Goal: Task Accomplishment & Management: Use online tool/utility

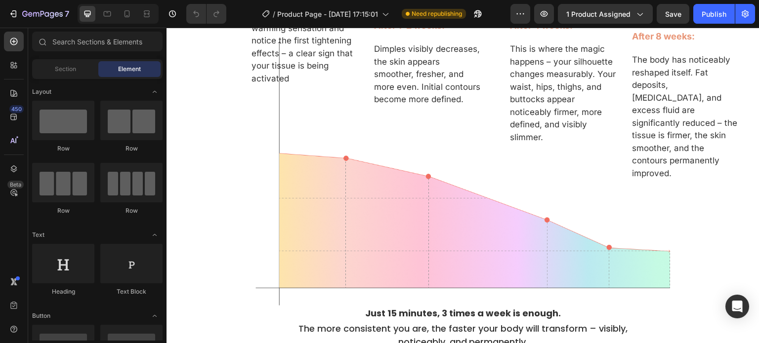
scroll to position [2514, 0]
click at [142, 19] on div at bounding box center [147, 14] width 16 height 16
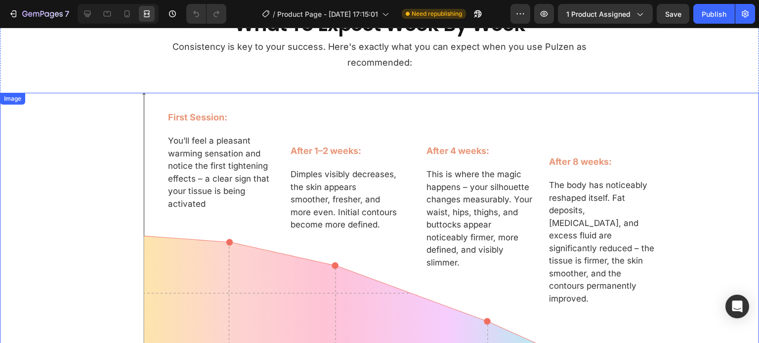
scroll to position [2461, 0]
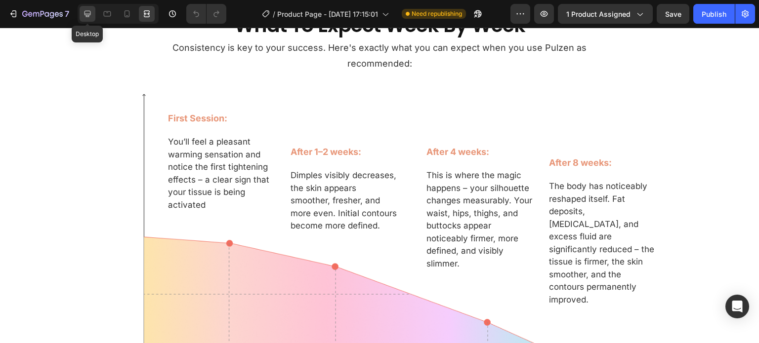
click at [88, 18] on icon at bounding box center [88, 14] width 10 height 10
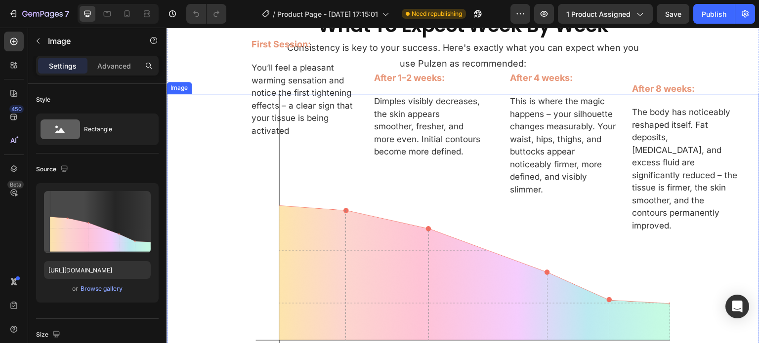
click at [328, 188] on img at bounding box center [462, 226] width 415 height 264
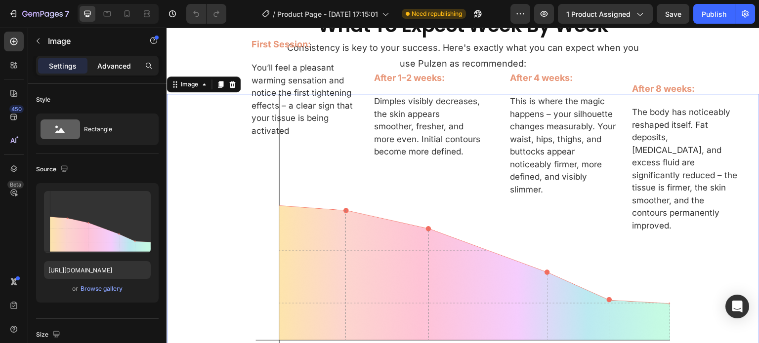
click at [114, 63] on p "Advanced" at bounding box center [114, 66] width 34 height 10
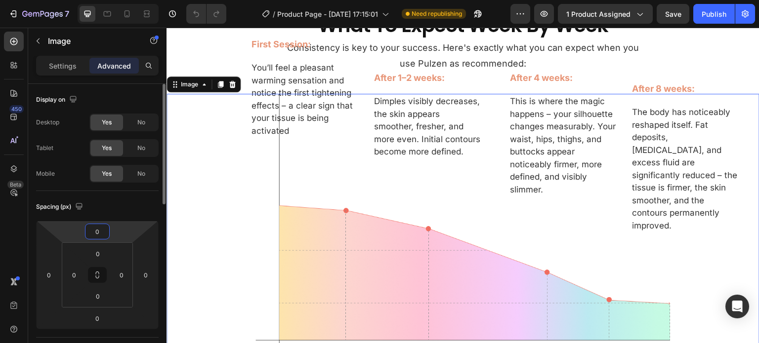
click at [96, 234] on input "0" at bounding box center [97, 231] width 20 height 15
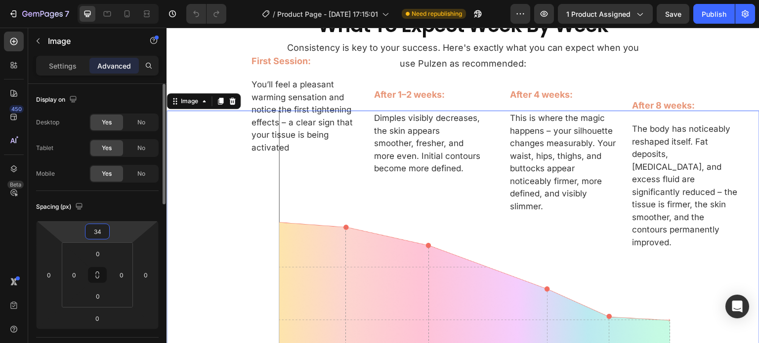
type input "3"
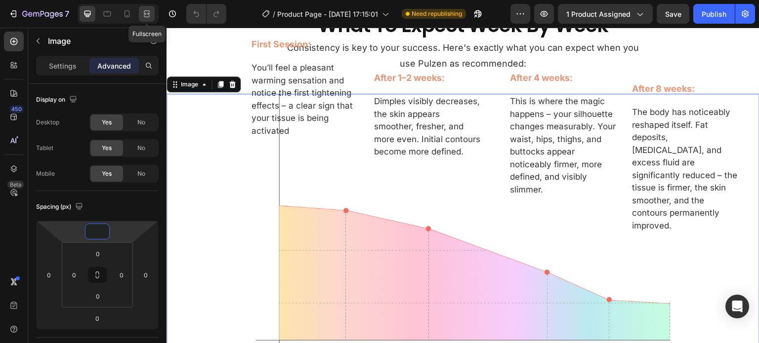
type input "0"
click at [150, 9] on icon at bounding box center [147, 14] width 10 height 10
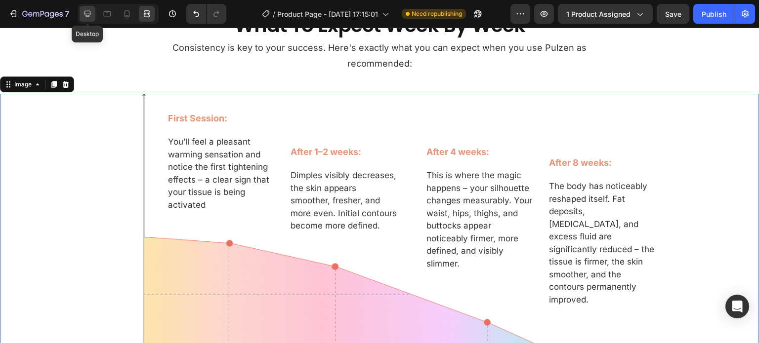
click at [83, 15] on icon at bounding box center [88, 14] width 10 height 10
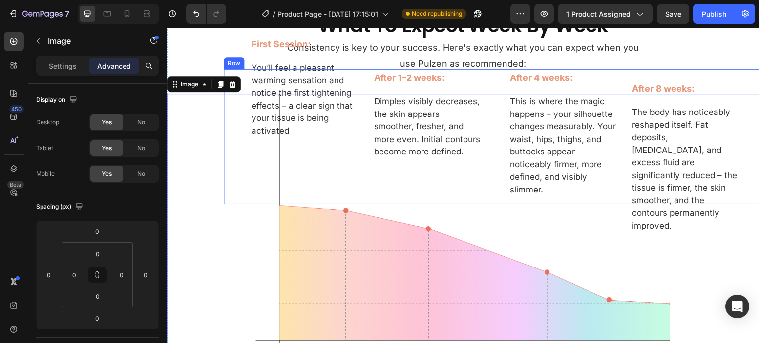
click at [360, 75] on div "After 1–2 weeks: Text Block Dimples visibly decreases, the skin appears smoothe…" at bounding box center [428, 136] width 136 height 135
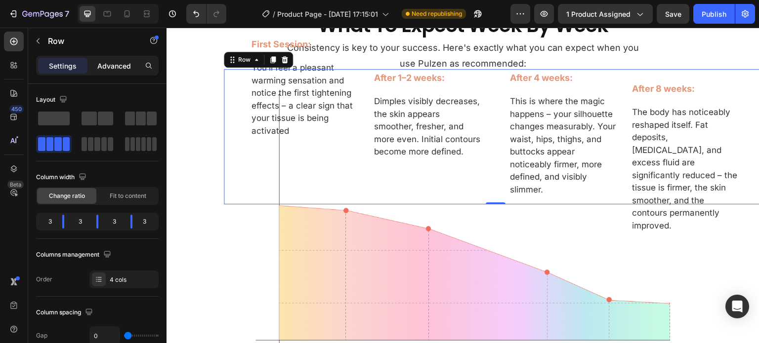
click at [118, 66] on p "Advanced" at bounding box center [114, 66] width 34 height 10
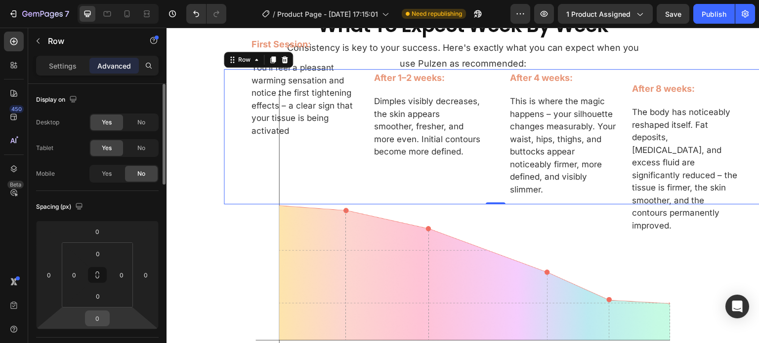
click at [99, 317] on input "0" at bounding box center [97, 318] width 20 height 15
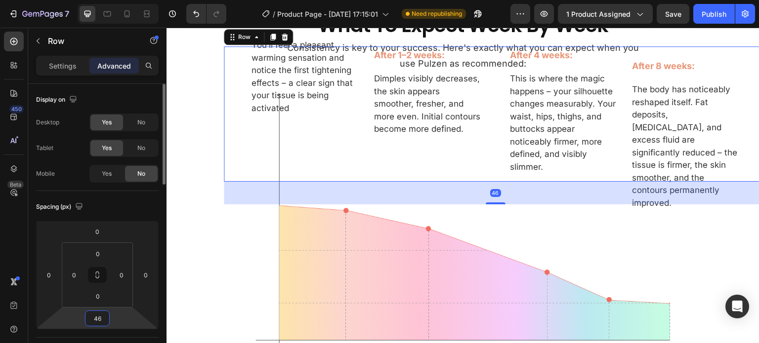
type input "45"
click at [145, 9] on icon at bounding box center [147, 14] width 10 height 10
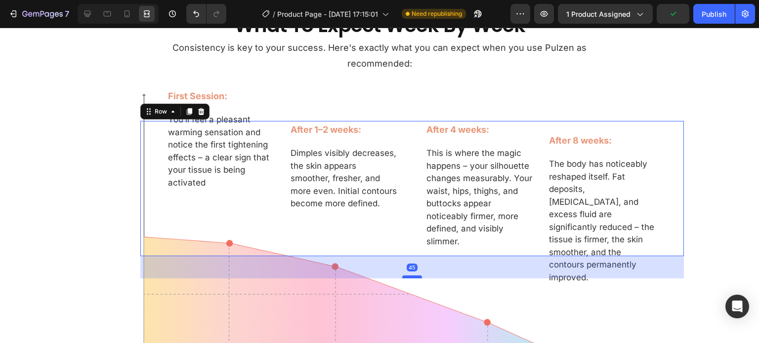
click at [409, 276] on div at bounding box center [412, 277] width 20 height 3
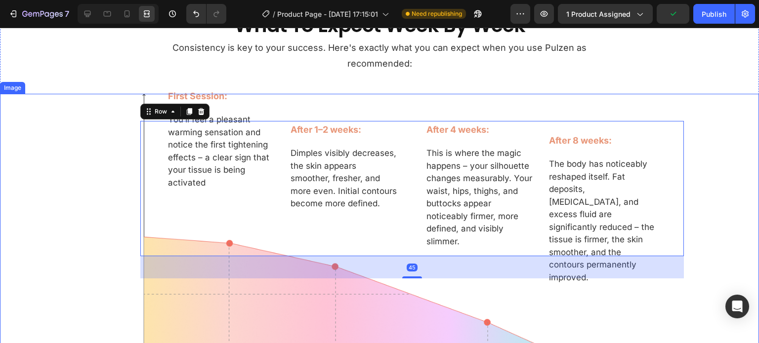
click at [116, 204] on img at bounding box center [379, 263] width 531 height 338
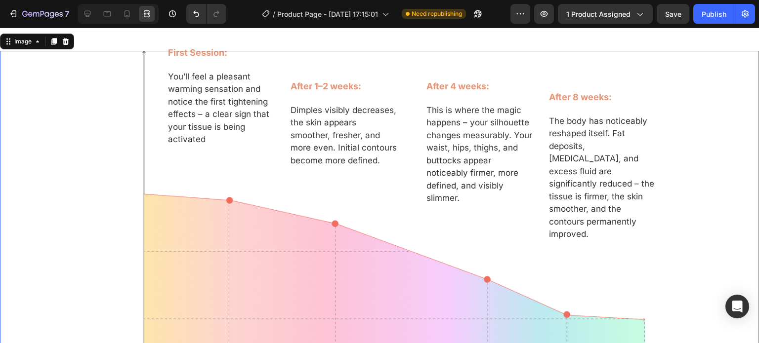
scroll to position [2225, 0]
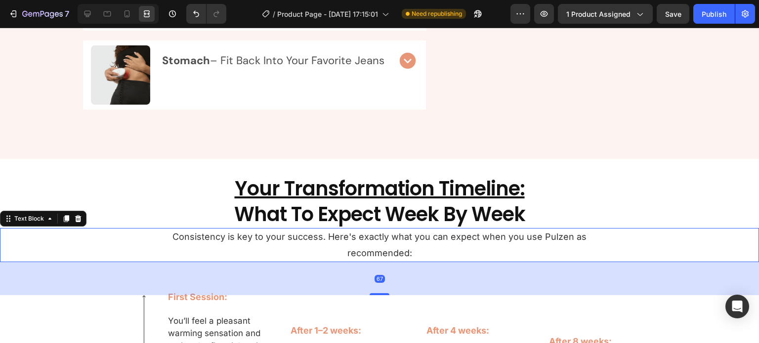
drag, startPoint x: 375, startPoint y: 313, endPoint x: 393, endPoint y: 278, distance: 39.6
click at [377, 295] on div at bounding box center [380, 294] width 20 height 2
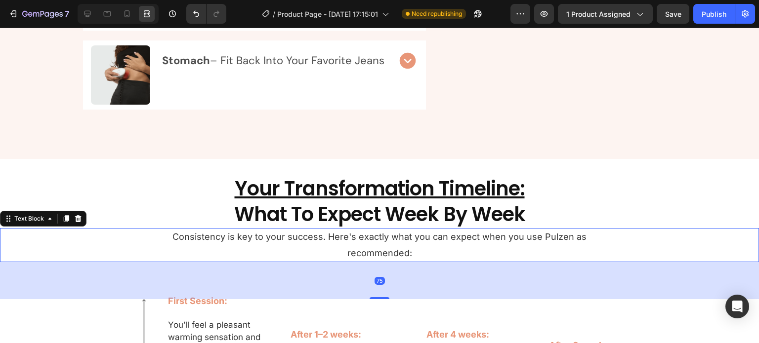
scroll to position [2468, 0]
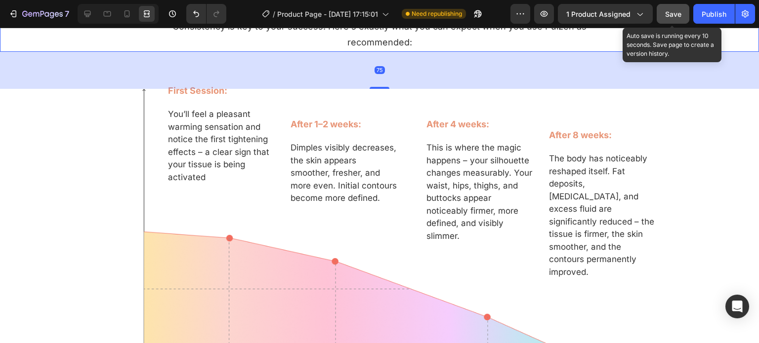
click at [680, 18] on button "Save" at bounding box center [673, 14] width 33 height 20
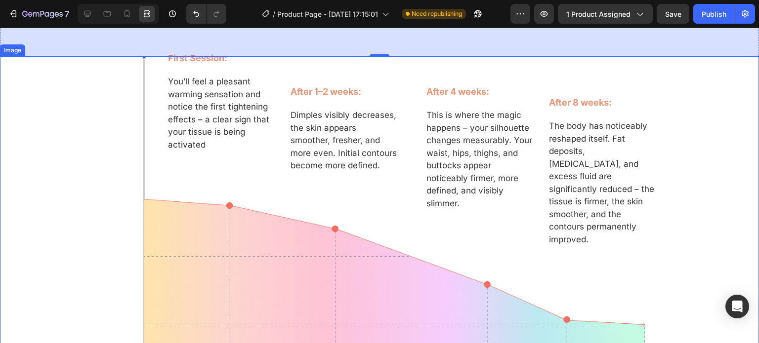
scroll to position [2498, 0]
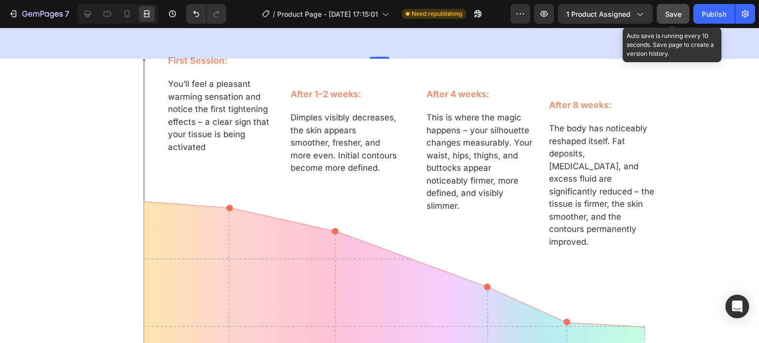
click at [676, 19] on div "Save" at bounding box center [673, 14] width 16 height 10
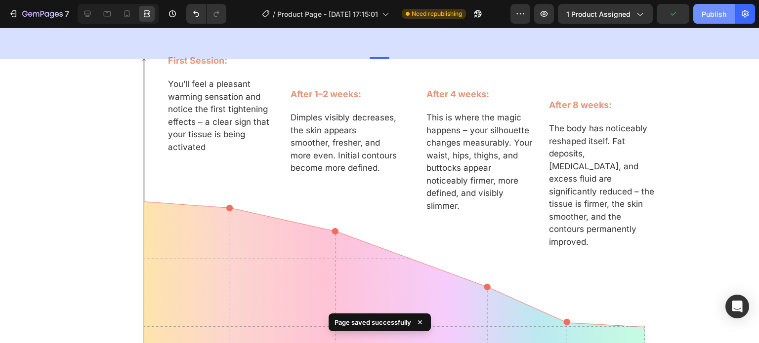
click at [721, 13] on div "Publish" at bounding box center [714, 14] width 25 height 10
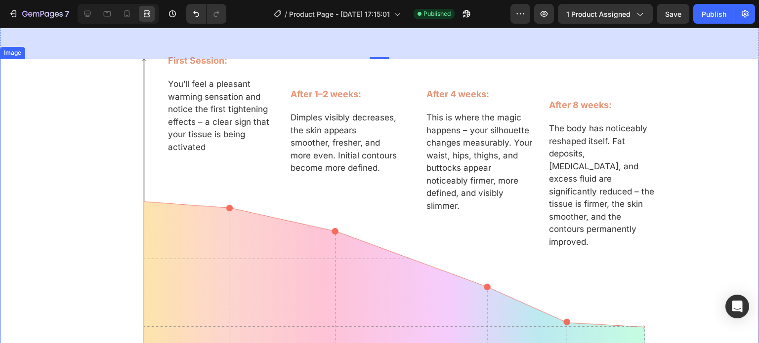
scroll to position [2415, 0]
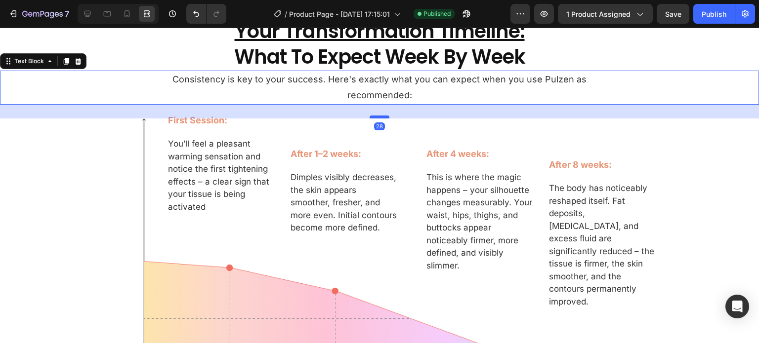
drag, startPoint x: 377, startPoint y: 140, endPoint x: 377, endPoint y: 117, distance: 23.2
click at [377, 117] on div at bounding box center [380, 117] width 20 height 3
type input "28"
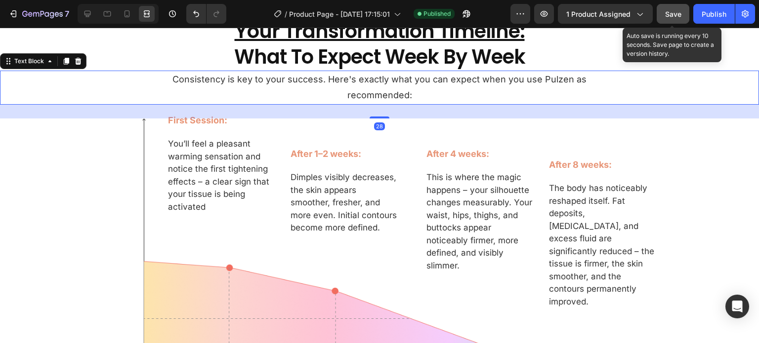
click at [684, 12] on button "Save" at bounding box center [673, 14] width 33 height 20
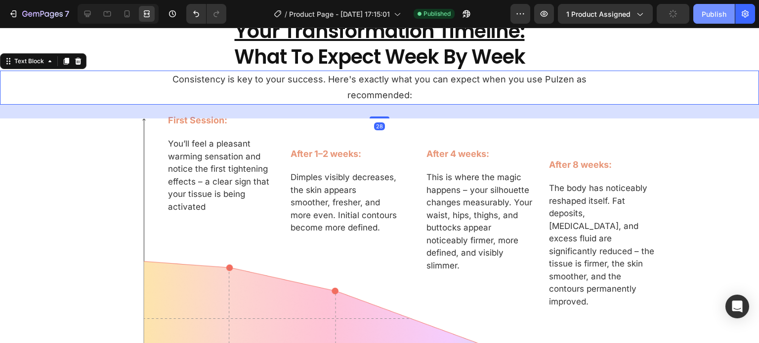
click at [701, 17] on button "Publish" at bounding box center [714, 14] width 42 height 20
